Goal: Task Accomplishment & Management: Complete application form

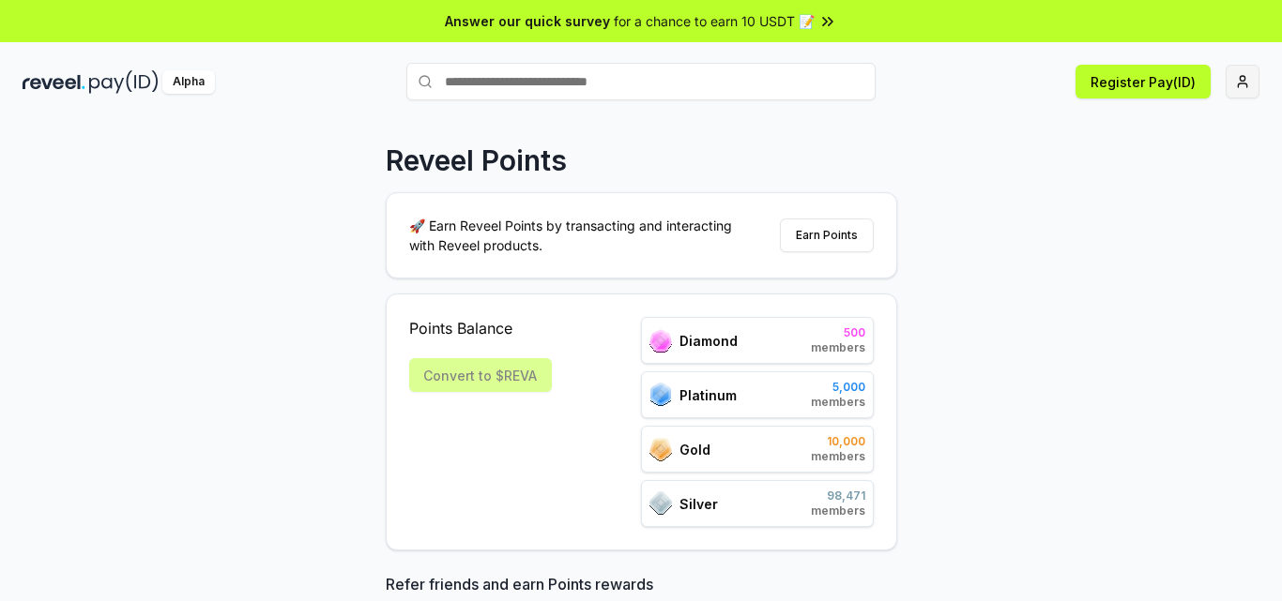
click at [1238, 81] on html "Answer our quick survey for a chance to earn 10 USDT 📝 Alpha Register Pay(ID) R…" at bounding box center [641, 300] width 1282 height 601
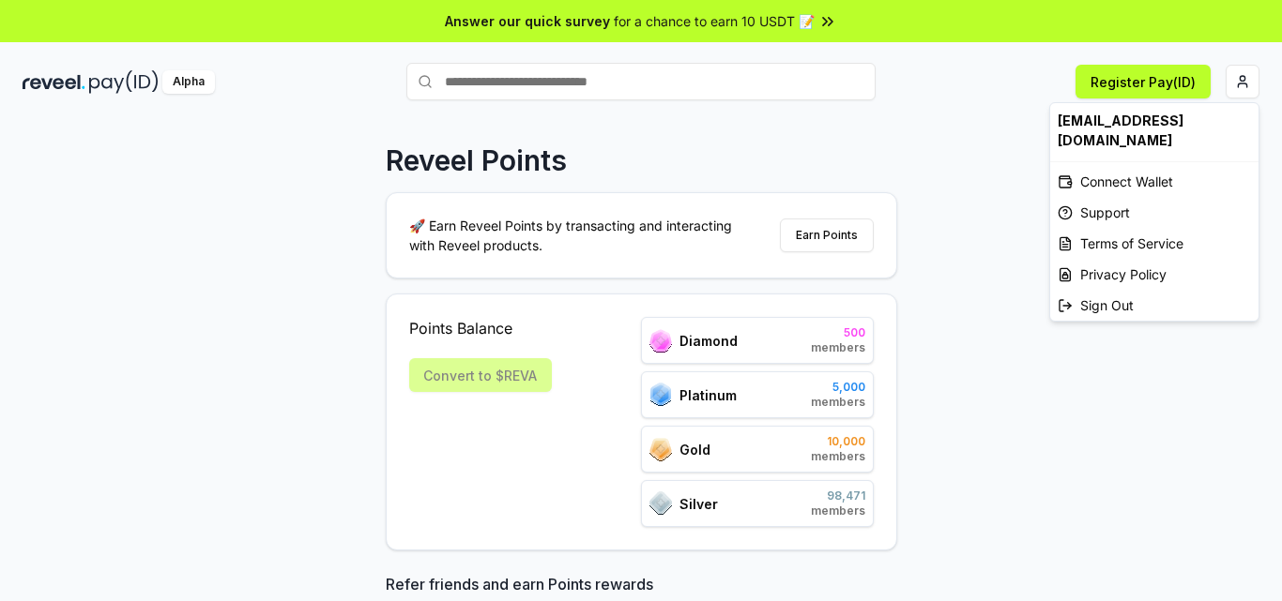
click at [981, 217] on html "Answer our quick survey for a chance to earn 10 USDT 📝 Alpha Register Pay(ID) R…" at bounding box center [641, 300] width 1282 height 601
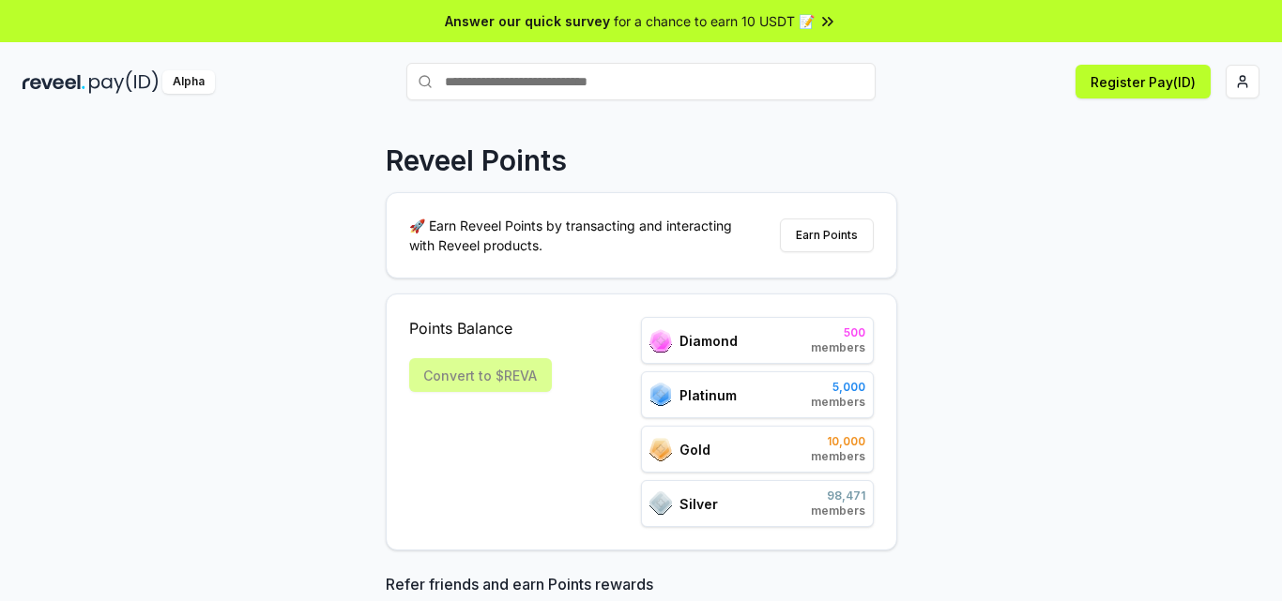
click at [478, 378] on div "Convert to $REVA" at bounding box center [480, 375] width 143 height 34
click at [835, 235] on button "Earn Points" at bounding box center [827, 236] width 94 height 34
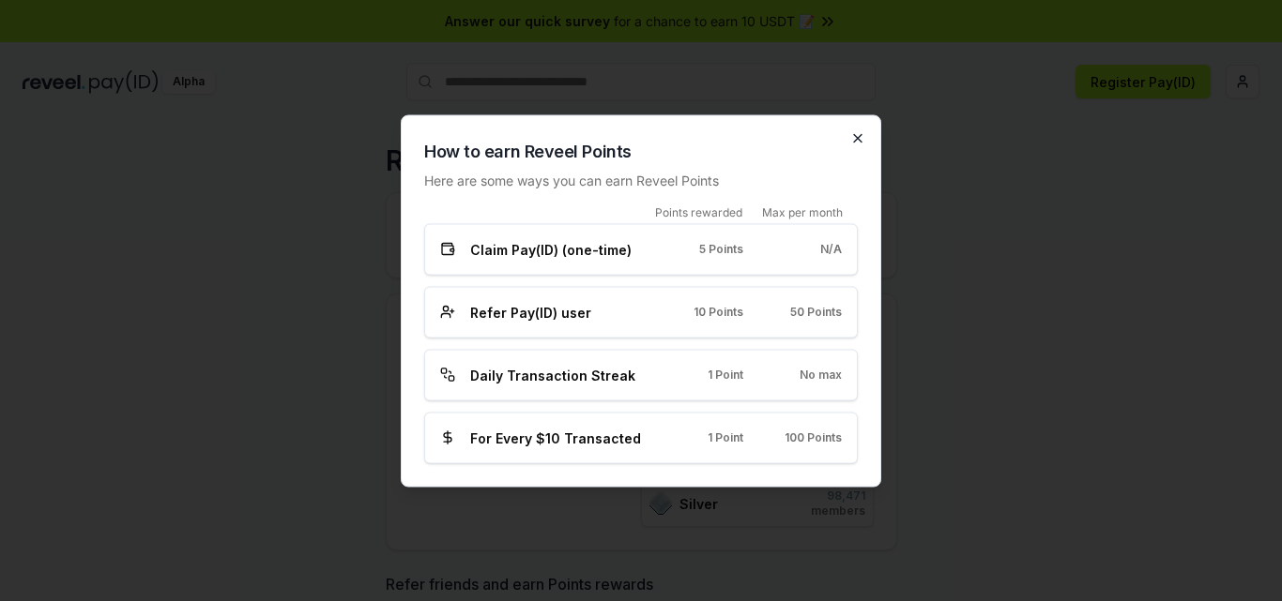
click at [860, 131] on icon "button" at bounding box center [857, 137] width 15 height 15
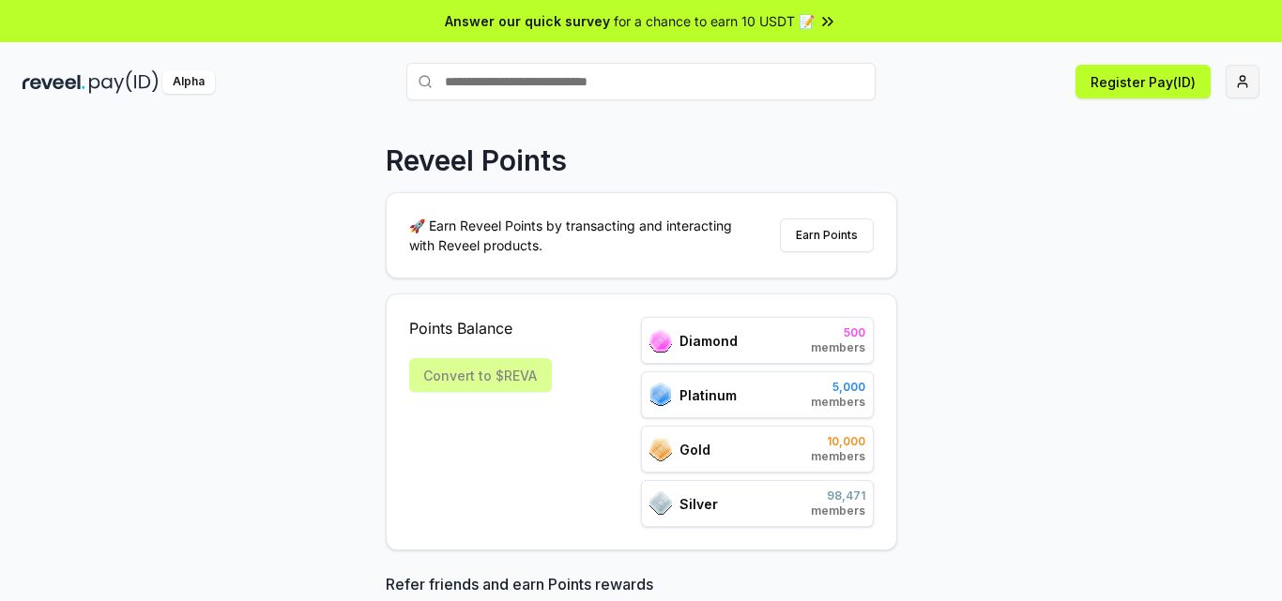
click at [1239, 78] on html "Answer our quick survey for a chance to earn 10 USDT 📝 Alpha Register Pay(ID) R…" at bounding box center [641, 300] width 1282 height 601
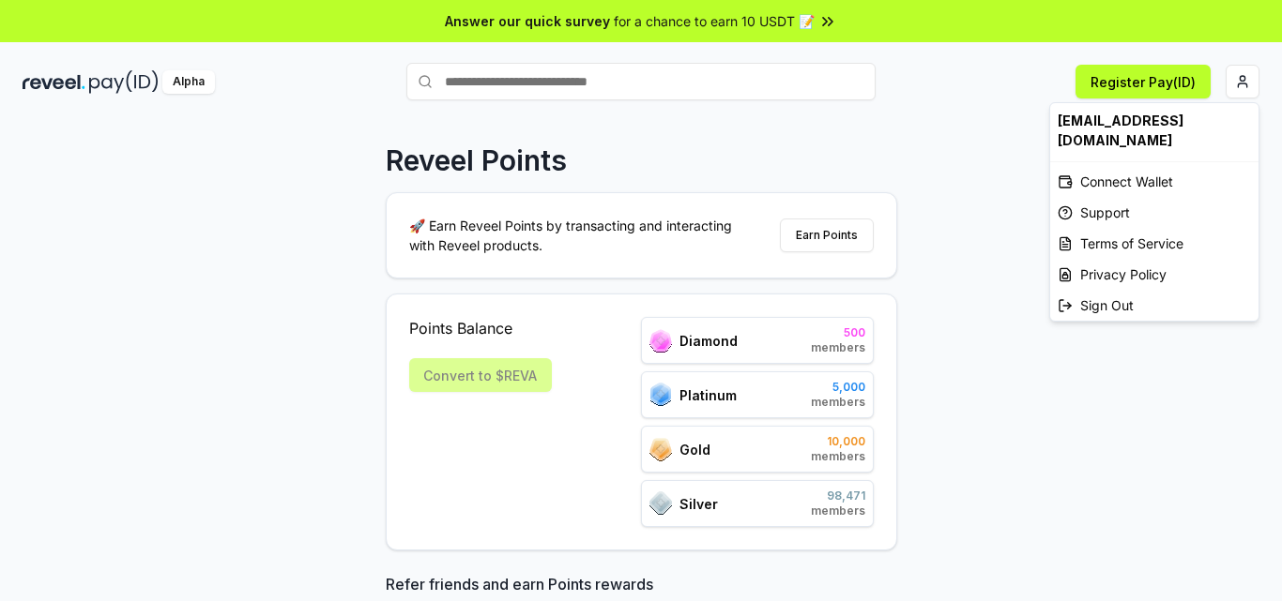
click at [1150, 85] on html "Answer our quick survey for a chance to earn 10 USDT 📝 Alpha Register Pay(ID) R…" at bounding box center [641, 300] width 1282 height 601
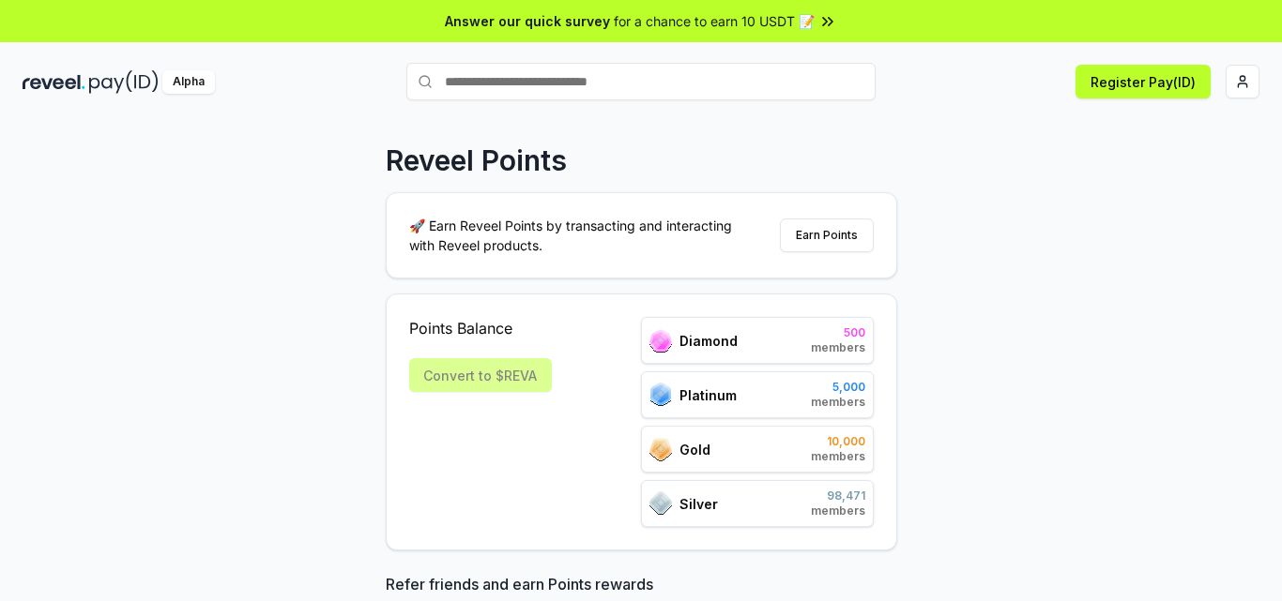
click at [1150, 85] on button "Register Pay(ID)" at bounding box center [1142, 82] width 135 height 34
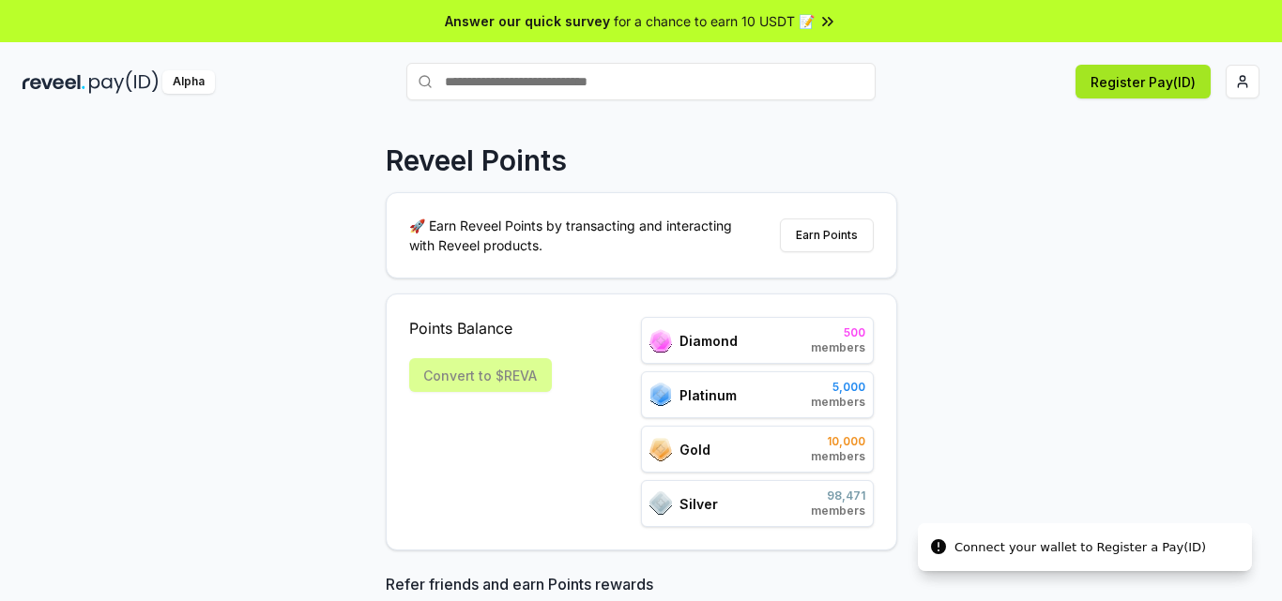
click at [1151, 89] on button "Register Pay(ID)" at bounding box center [1142, 82] width 135 height 34
click at [1230, 82] on html "Answer our quick survey for a chance to earn 10 USDT 📝 Alpha Register Pay(ID) C…" at bounding box center [641, 300] width 1282 height 601
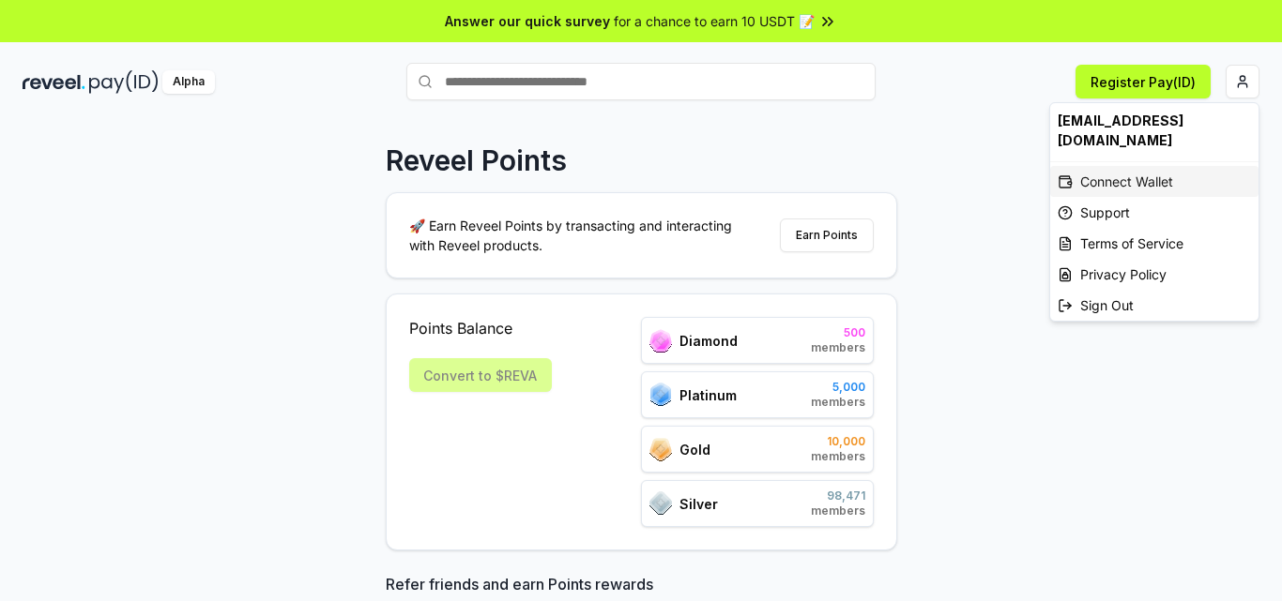
click at [1117, 166] on div "Connect Wallet" at bounding box center [1154, 181] width 208 height 31
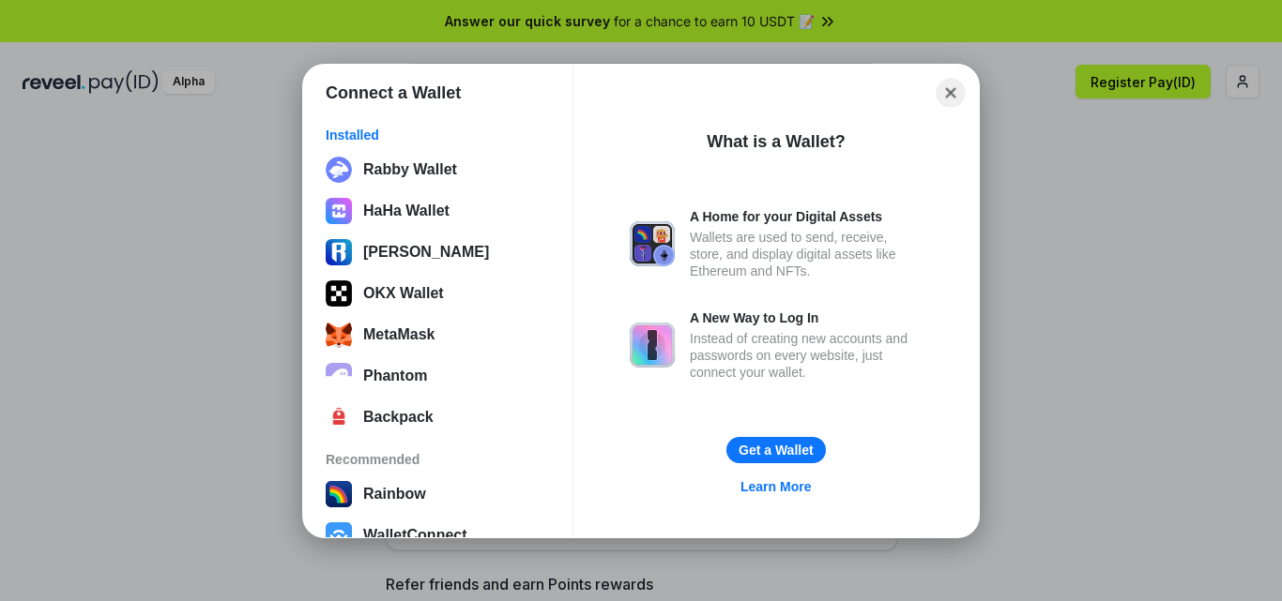
click at [949, 91] on button "Close" at bounding box center [950, 92] width 29 height 29
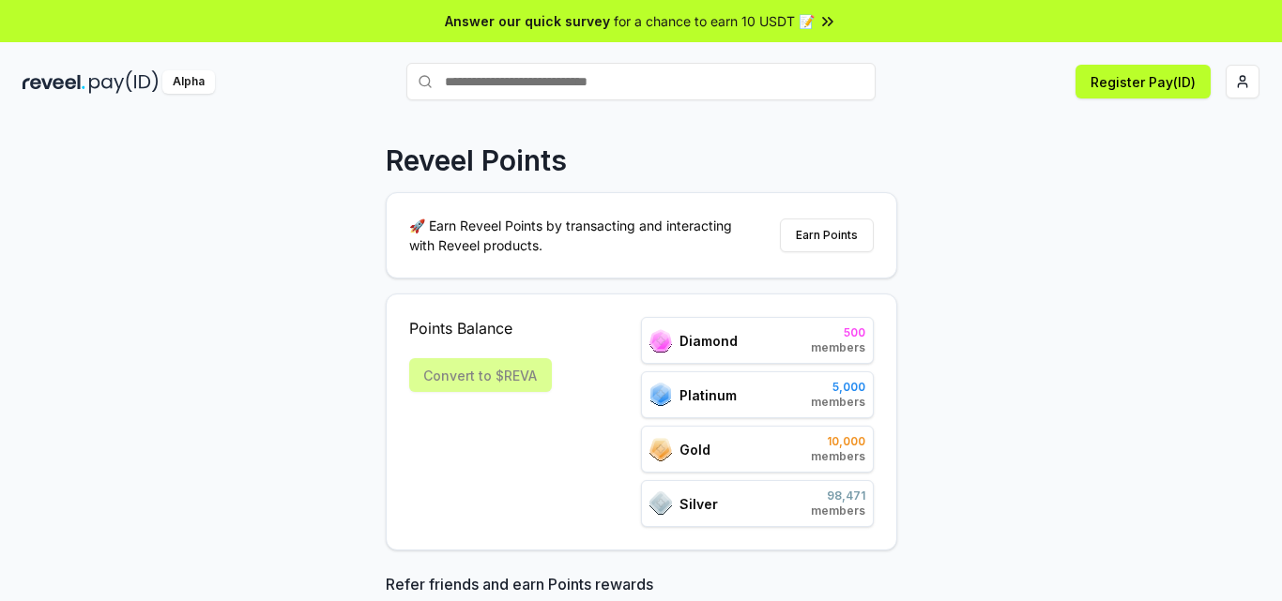
click at [1116, 157] on div "Reveel Points 🚀 Earn Reveel Points by transacting and interacting with Reveel p…" at bounding box center [641, 380] width 1282 height 549
click at [1151, 82] on button "Register Pay(ID)" at bounding box center [1142, 82] width 135 height 34
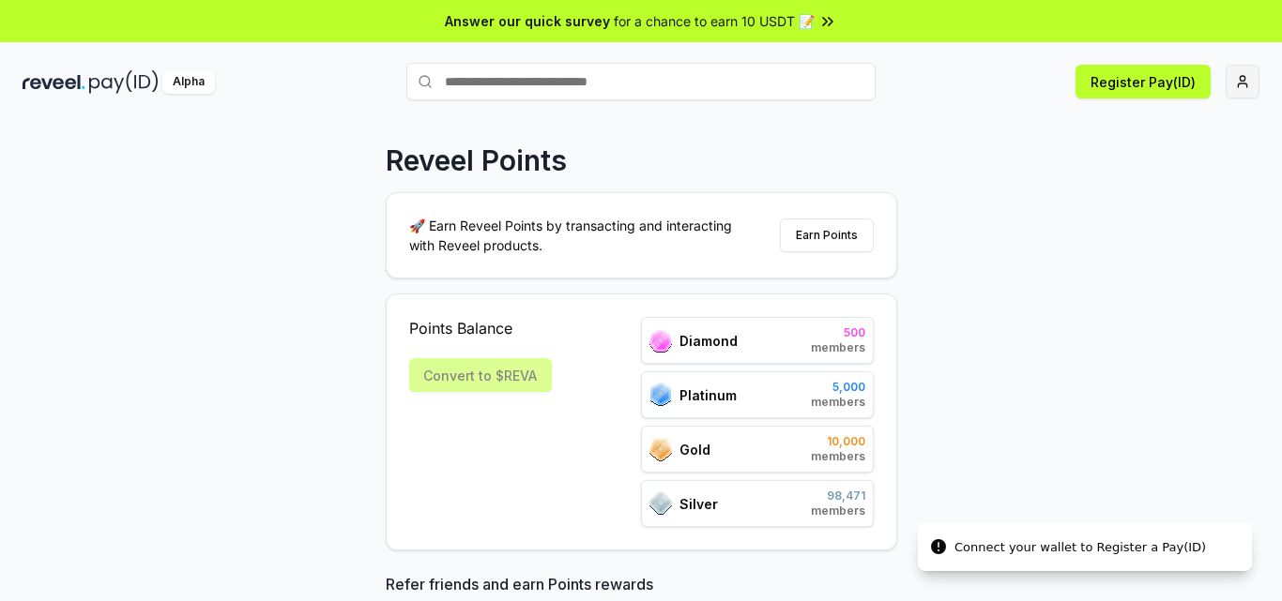
click at [1253, 91] on html "Answer our quick survey for a chance to earn 10 USDT 📝 Alpha Register Pay(ID) C…" at bounding box center [641, 300] width 1282 height 601
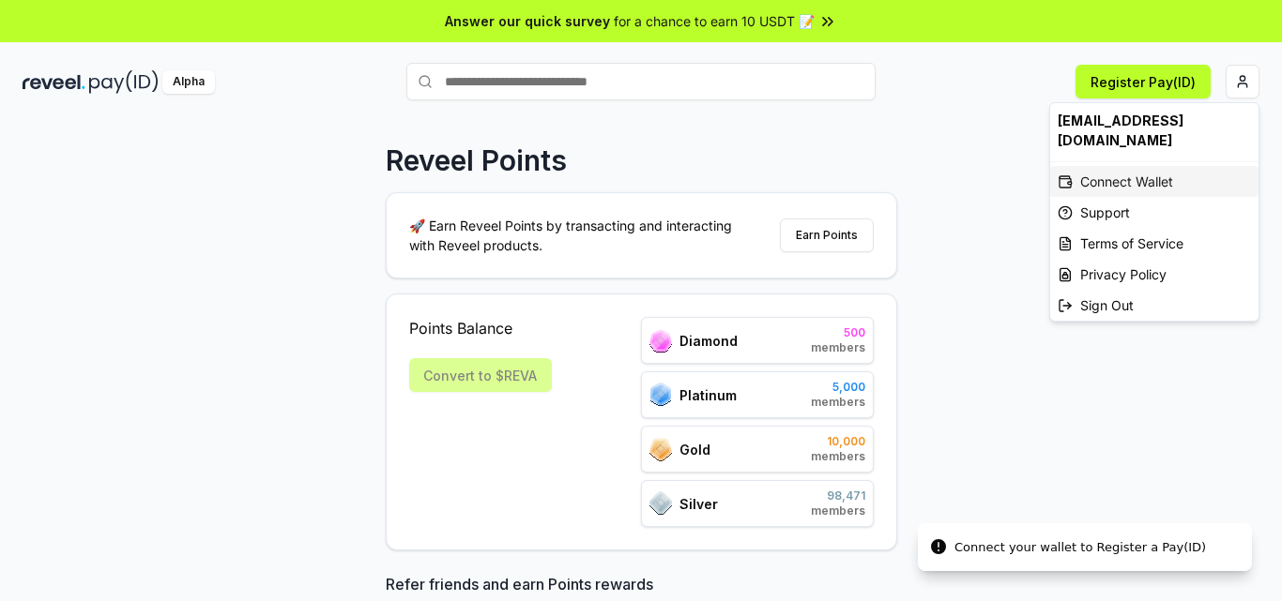
click at [1154, 166] on div "Connect Wallet" at bounding box center [1154, 181] width 208 height 31
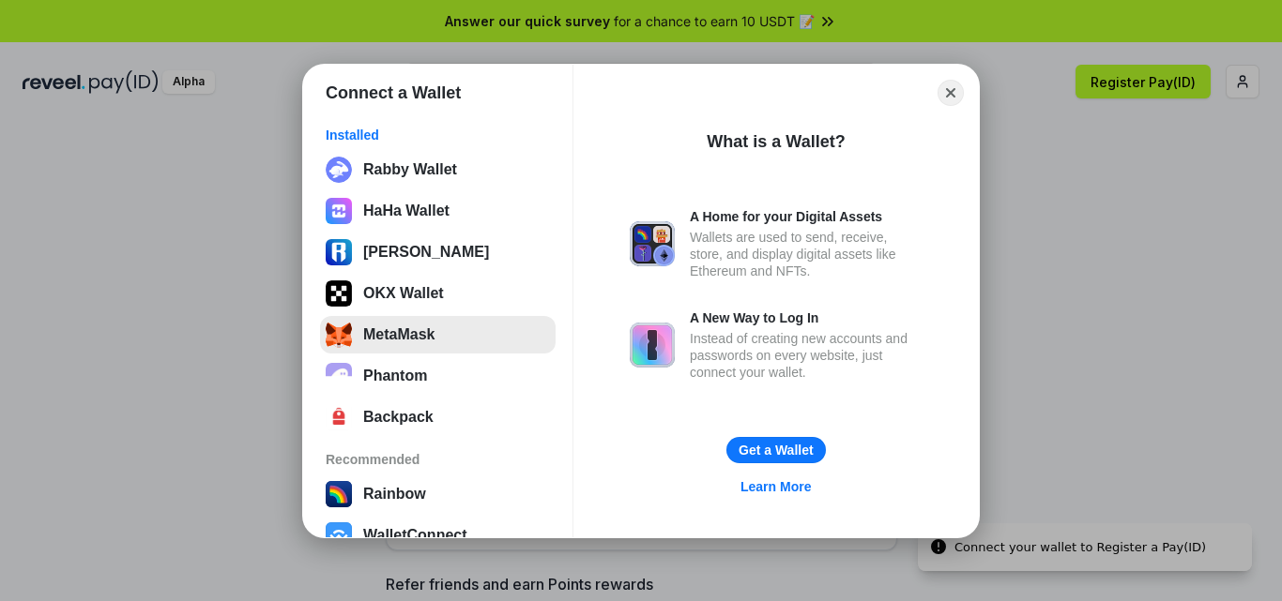
click at [418, 324] on button "MetaMask" at bounding box center [437, 335] width 235 height 38
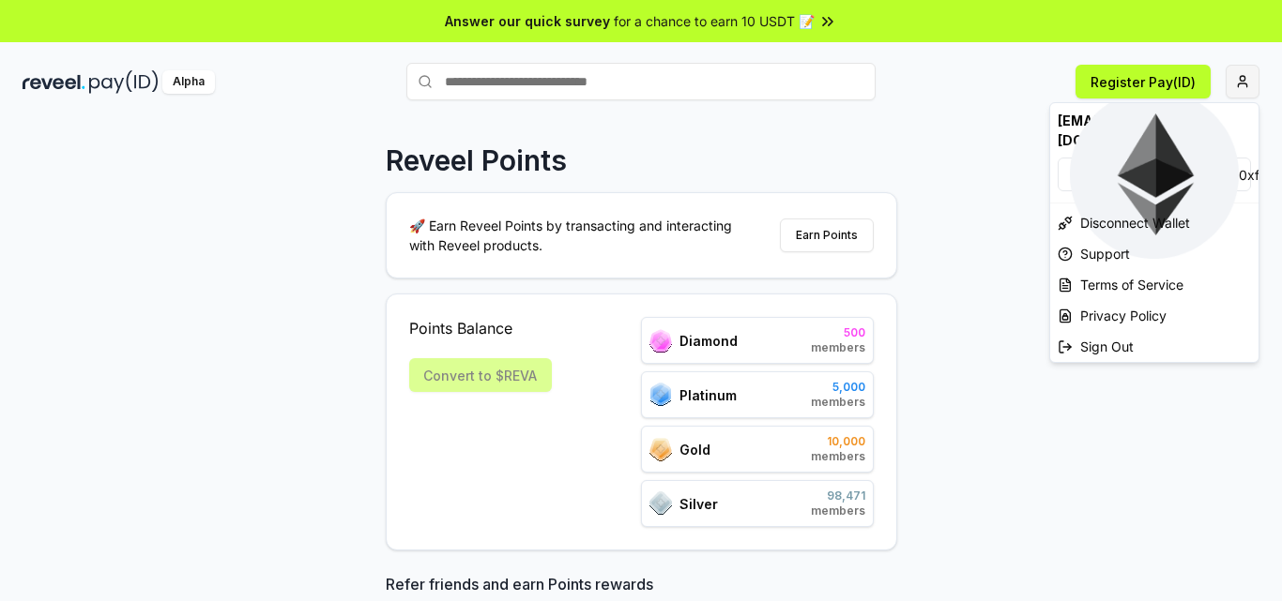
click at [1243, 86] on html "Answer our quick survey for a chance to earn 10 USDT 📝 Alpha Register Pay(ID) R…" at bounding box center [641, 300] width 1282 height 601
click at [1027, 123] on html "Answer our quick survey for a chance to earn 10 USDT 📝 Alpha Register Pay(ID) R…" at bounding box center [641, 300] width 1282 height 601
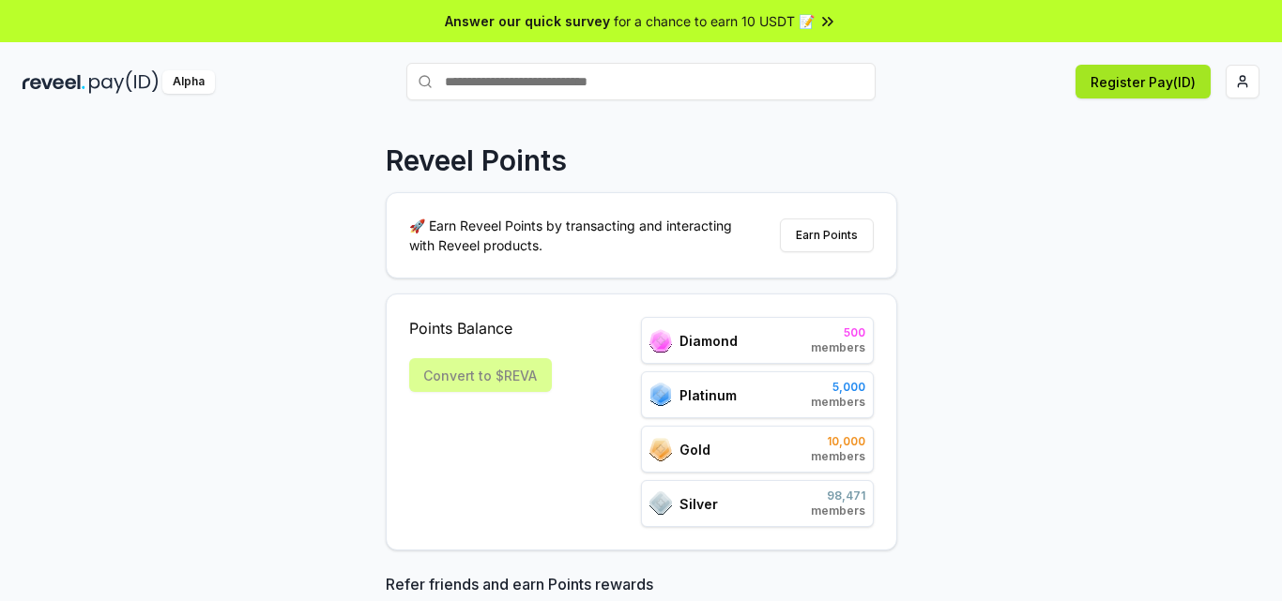
click at [1120, 79] on button "Register Pay(ID)" at bounding box center [1142, 82] width 135 height 34
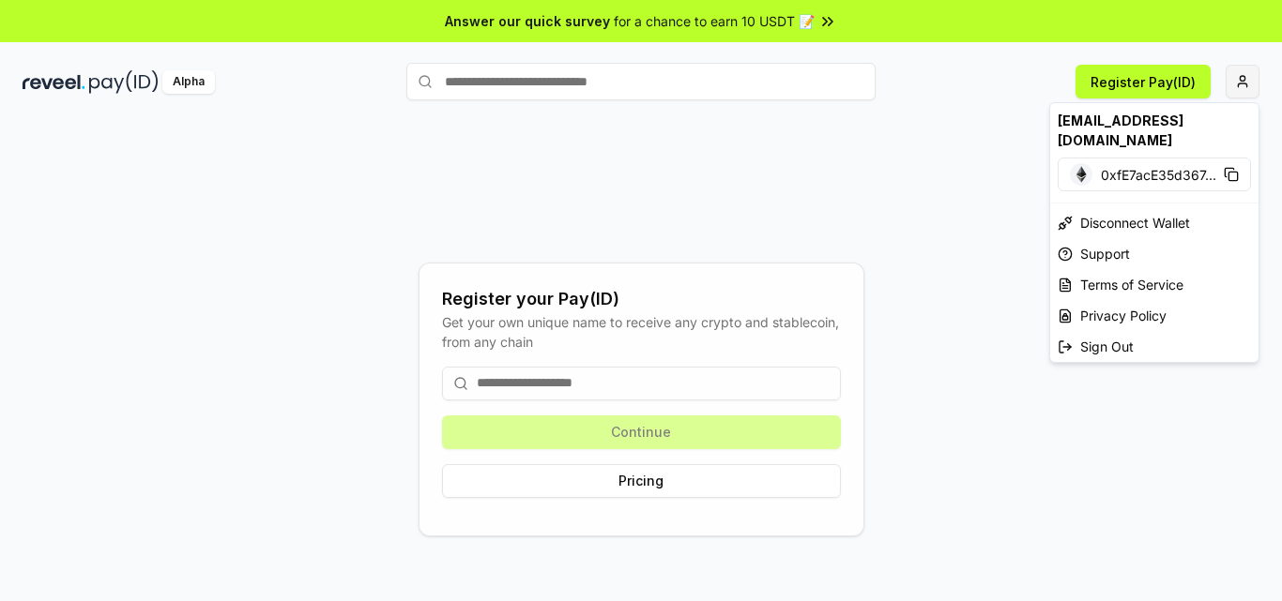
click at [1240, 81] on html "Answer our quick survey for a chance to earn 10 USDT 📝 Alpha Register Pay(ID) R…" at bounding box center [641, 300] width 1282 height 601
click at [1128, 165] on span "0xfE7acE35d367 ..." at bounding box center [1158, 175] width 115 height 20
click at [1008, 72] on html "Answer our quick survey for a chance to earn 10 USDT 📝 Alpha Register Pay(ID) R…" at bounding box center [641, 300] width 1282 height 601
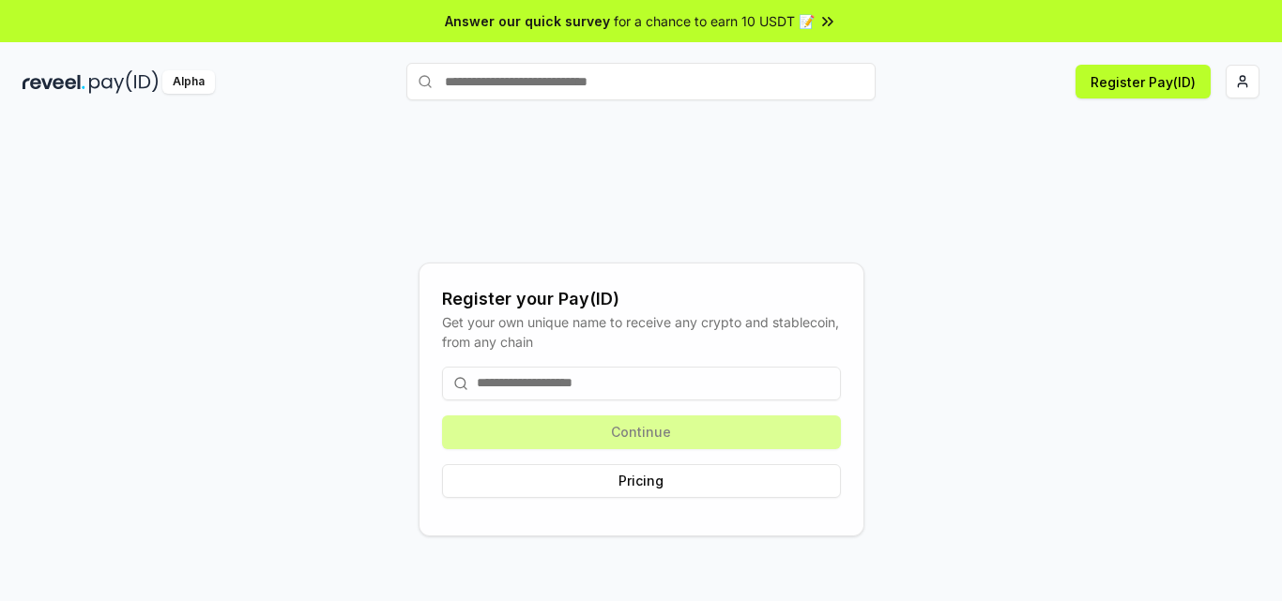
click at [1067, 205] on div "Register your Pay(ID) Get your own unique name to receive any crypto and stable…" at bounding box center [641, 399] width 1237 height 511
click at [640, 393] on input at bounding box center [641, 384] width 399 height 34
click at [1150, 79] on button "Register Pay(ID)" at bounding box center [1142, 82] width 135 height 34
paste input "**********"
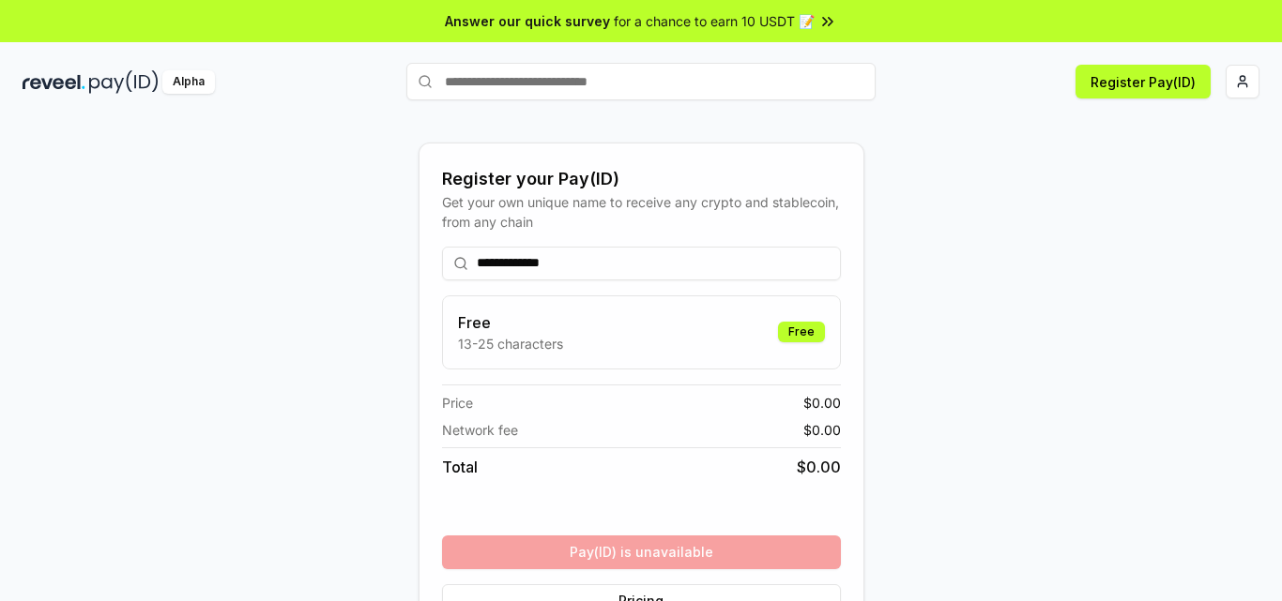
scroll to position [55, 0]
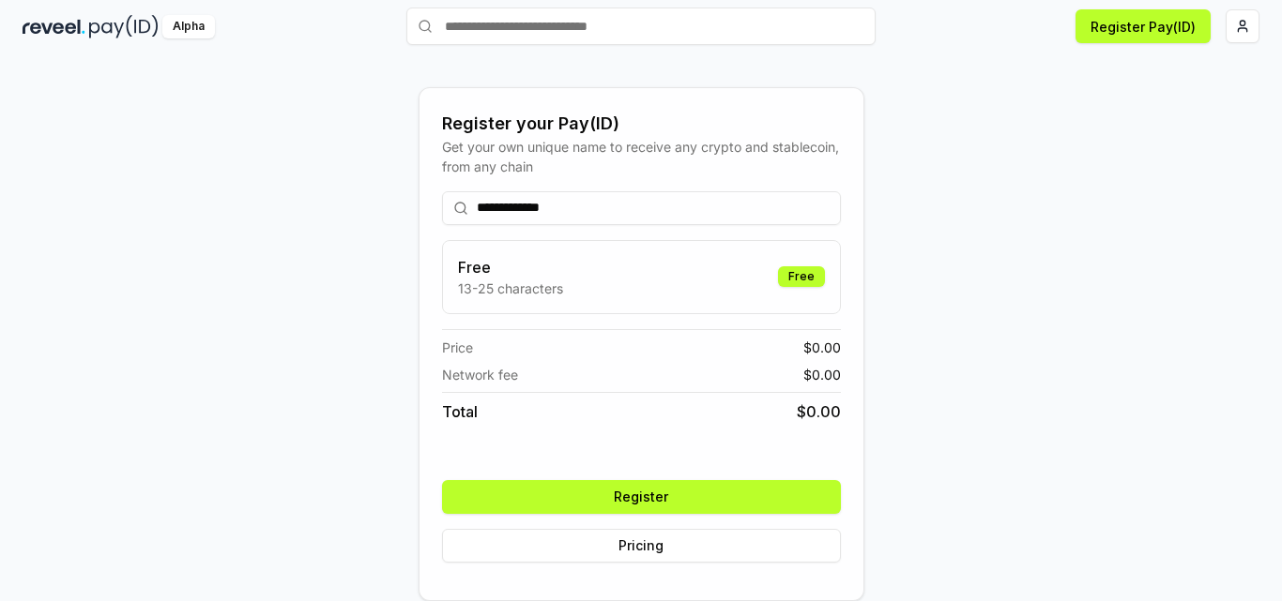
type input "**********"
click at [660, 491] on button "Register" at bounding box center [641, 497] width 399 height 34
